Goal: Find specific page/section: Find specific page/section

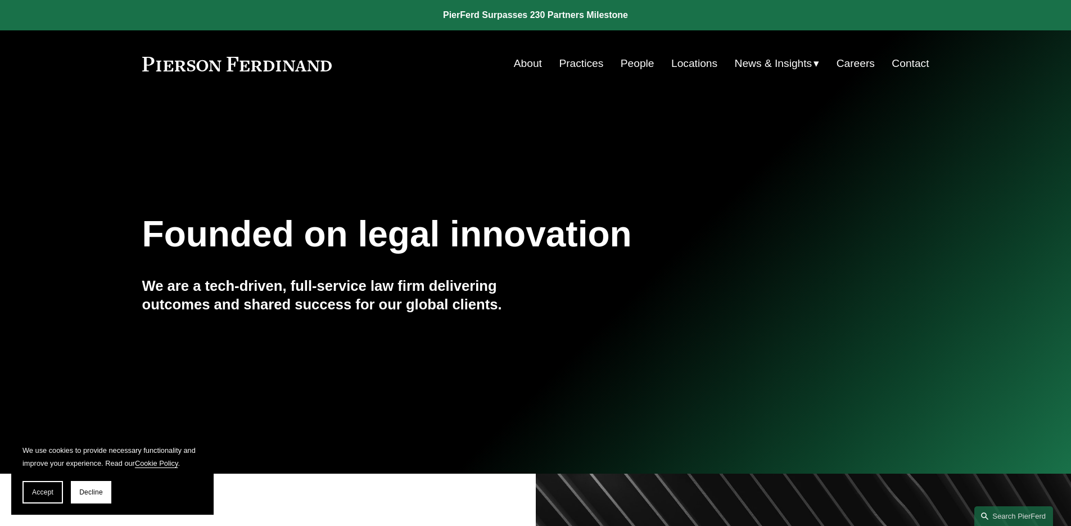
click at [570, 65] on link "Practices" at bounding box center [581, 63] width 44 height 21
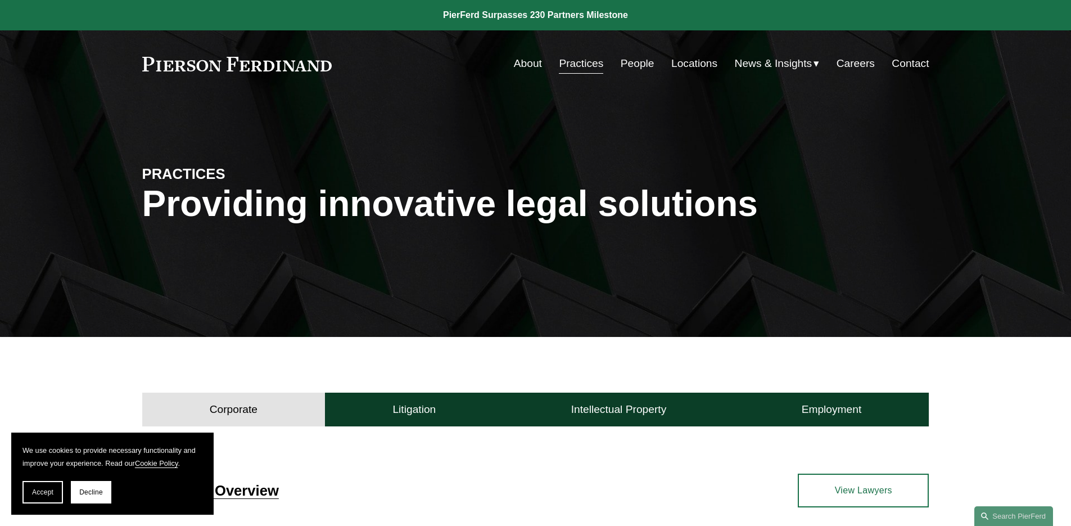
click at [634, 64] on link "People" at bounding box center [638, 63] width 34 height 21
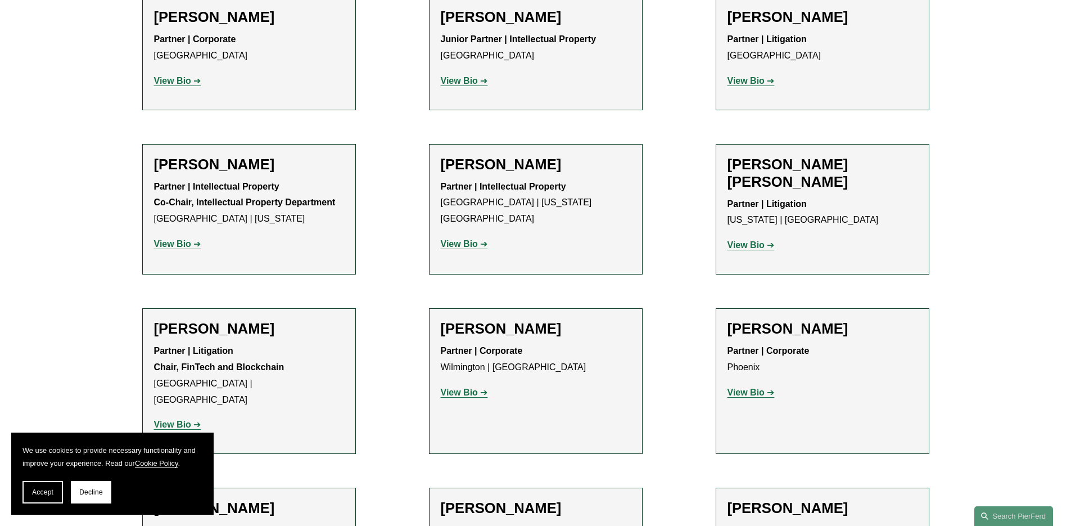
scroll to position [6949, 0]
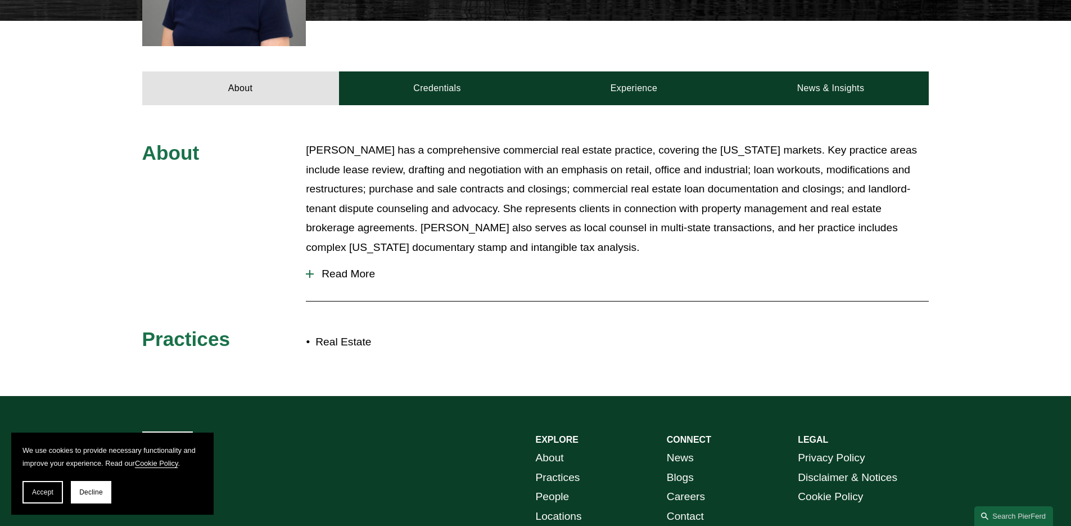
scroll to position [431, 0]
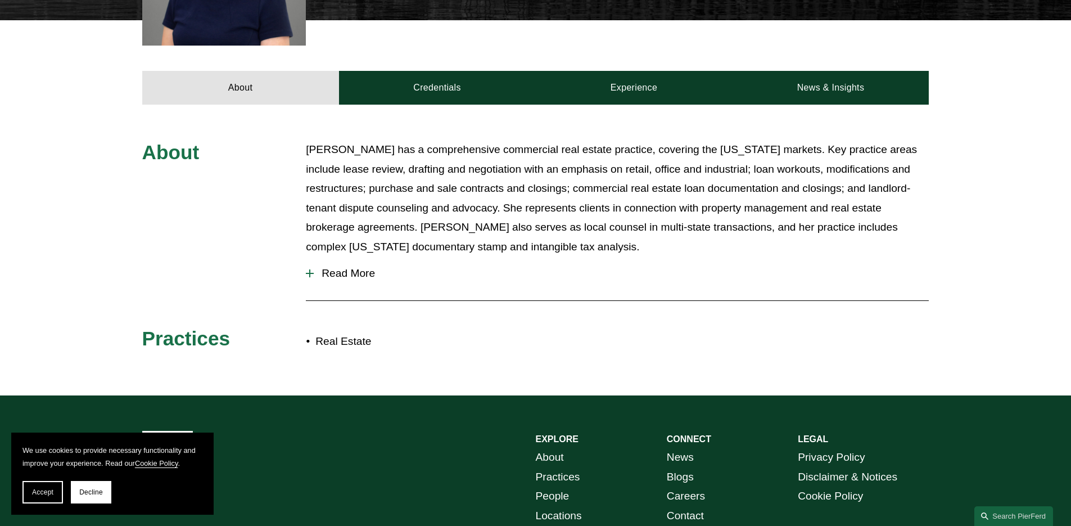
click at [311, 275] on div at bounding box center [310, 273] width 8 height 8
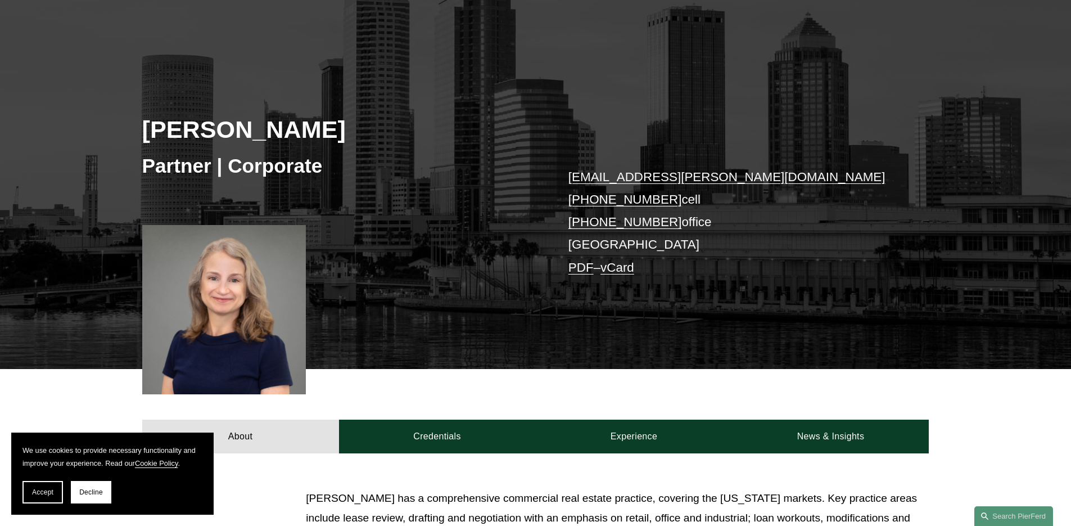
scroll to position [80, 0]
